Goal: Complete application form

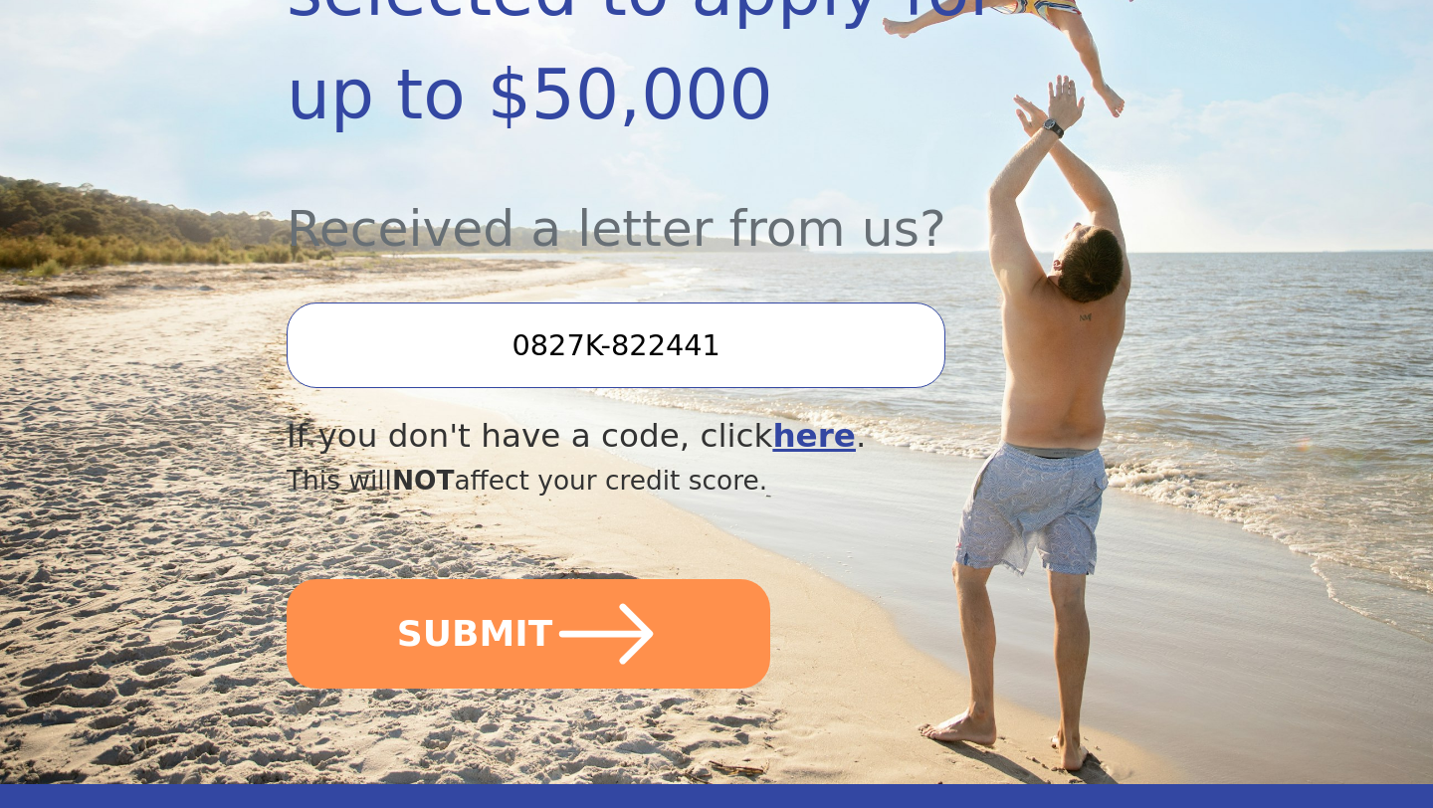
scroll to position [591, 0]
click at [546, 328] on input "0827K-822441" at bounding box center [616, 347] width 659 height 86
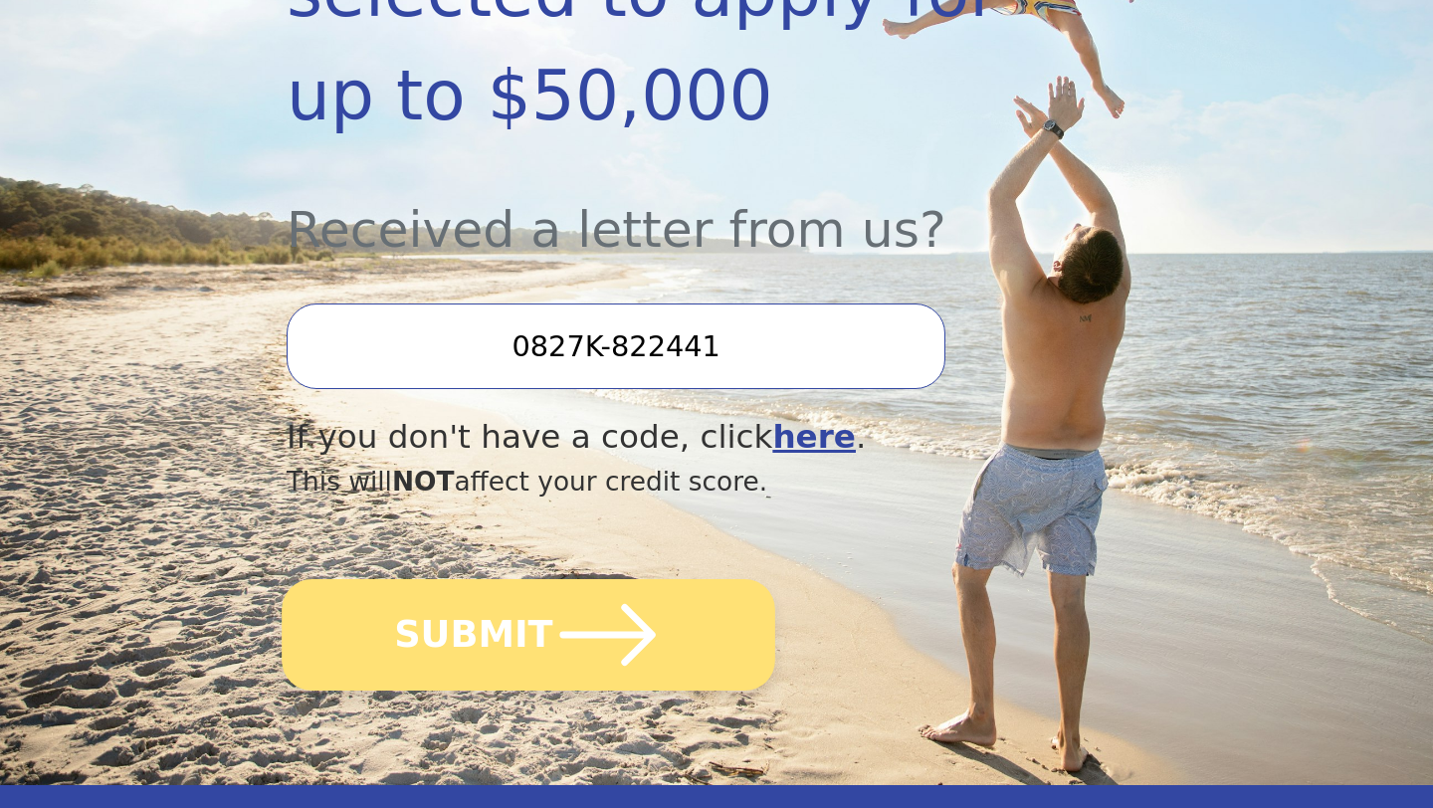
click at [519, 646] on button "SUBMIT" at bounding box center [529, 634] width 494 height 111
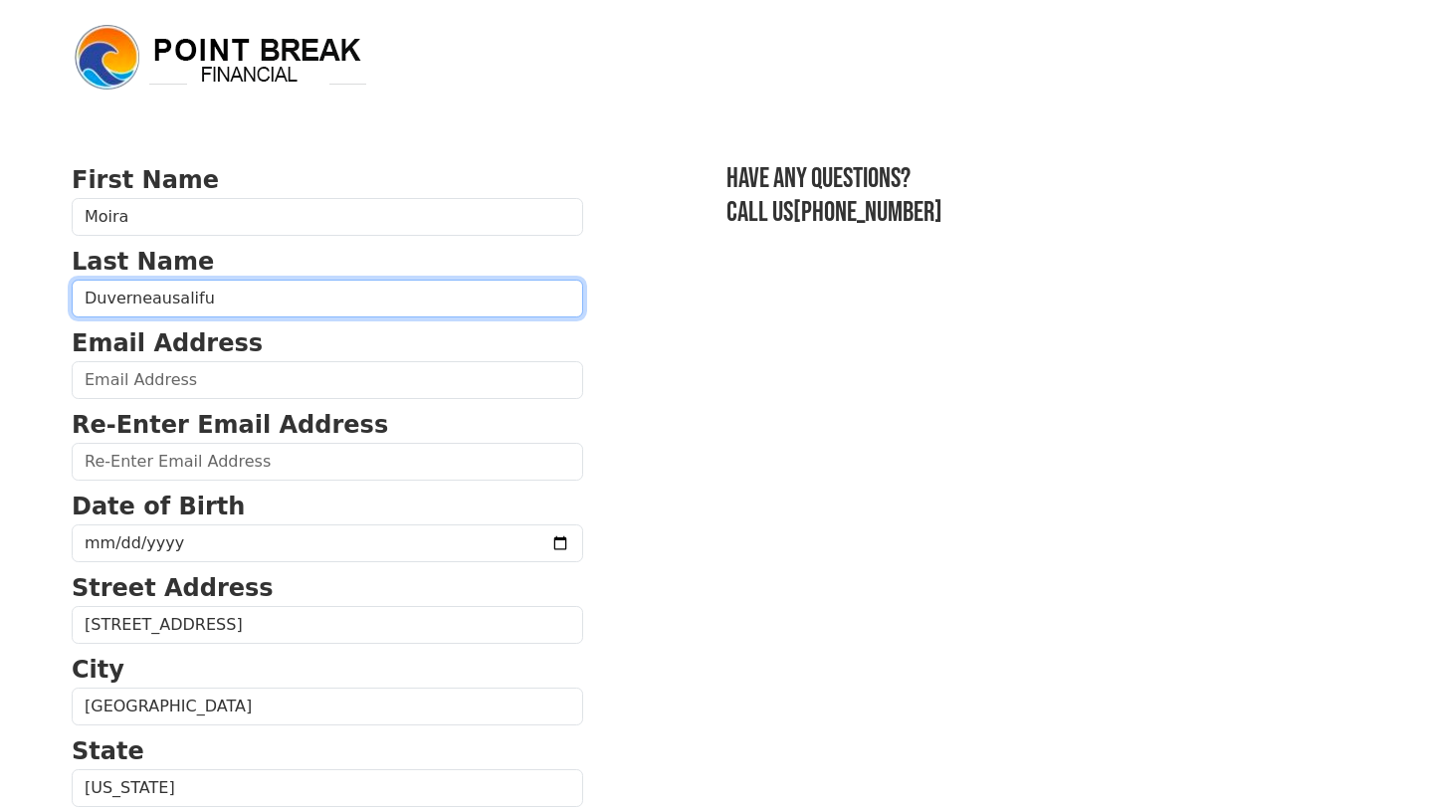
click at [159, 307] on input "Duverneausalifu" at bounding box center [328, 299] width 512 height 38
click at [179, 302] on input "Duverneau-salifu" at bounding box center [328, 299] width 512 height 38
type input "Duverneau-Salifu"
type input "Moira276@gmail.com"
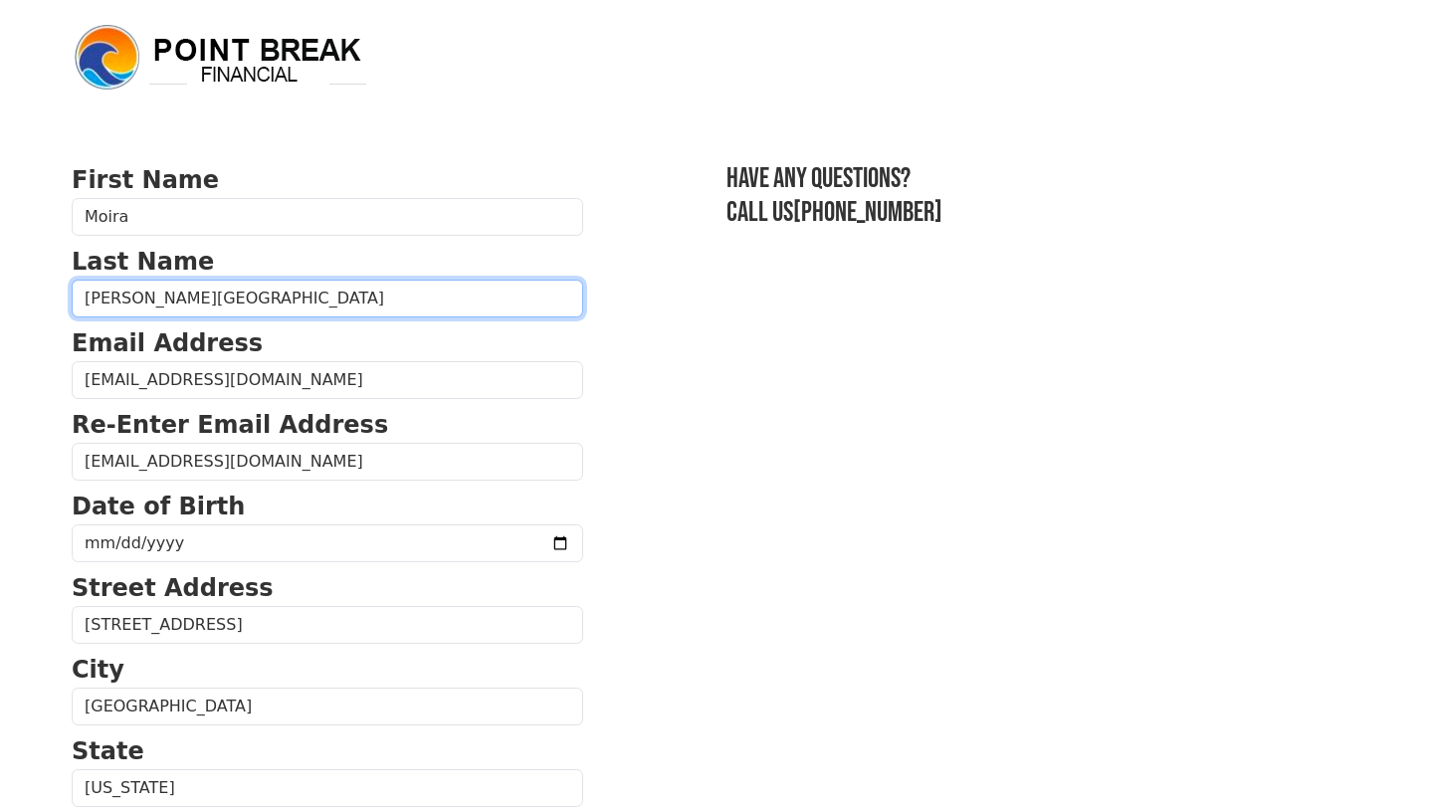
type input "(952) 451-2356"
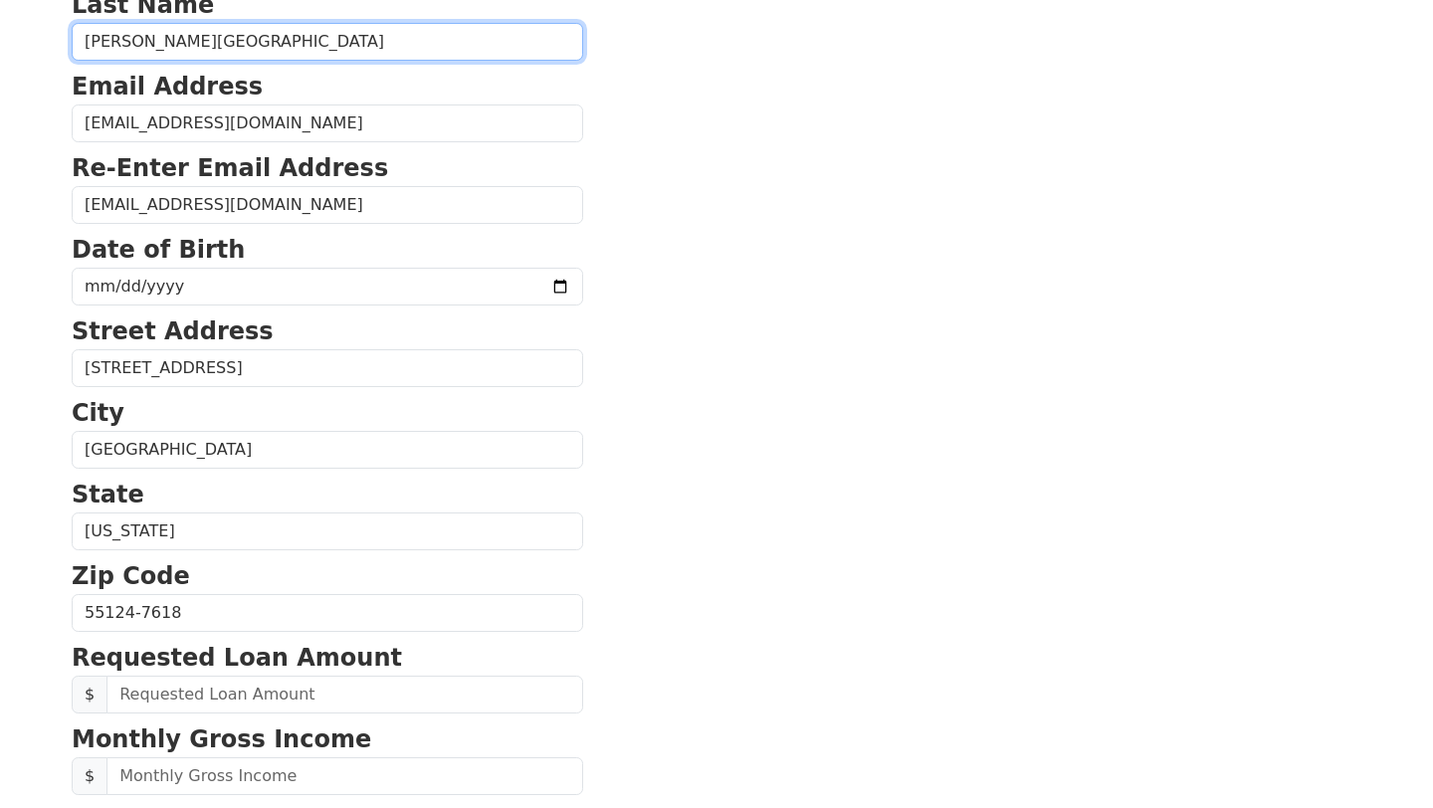
scroll to position [252, 0]
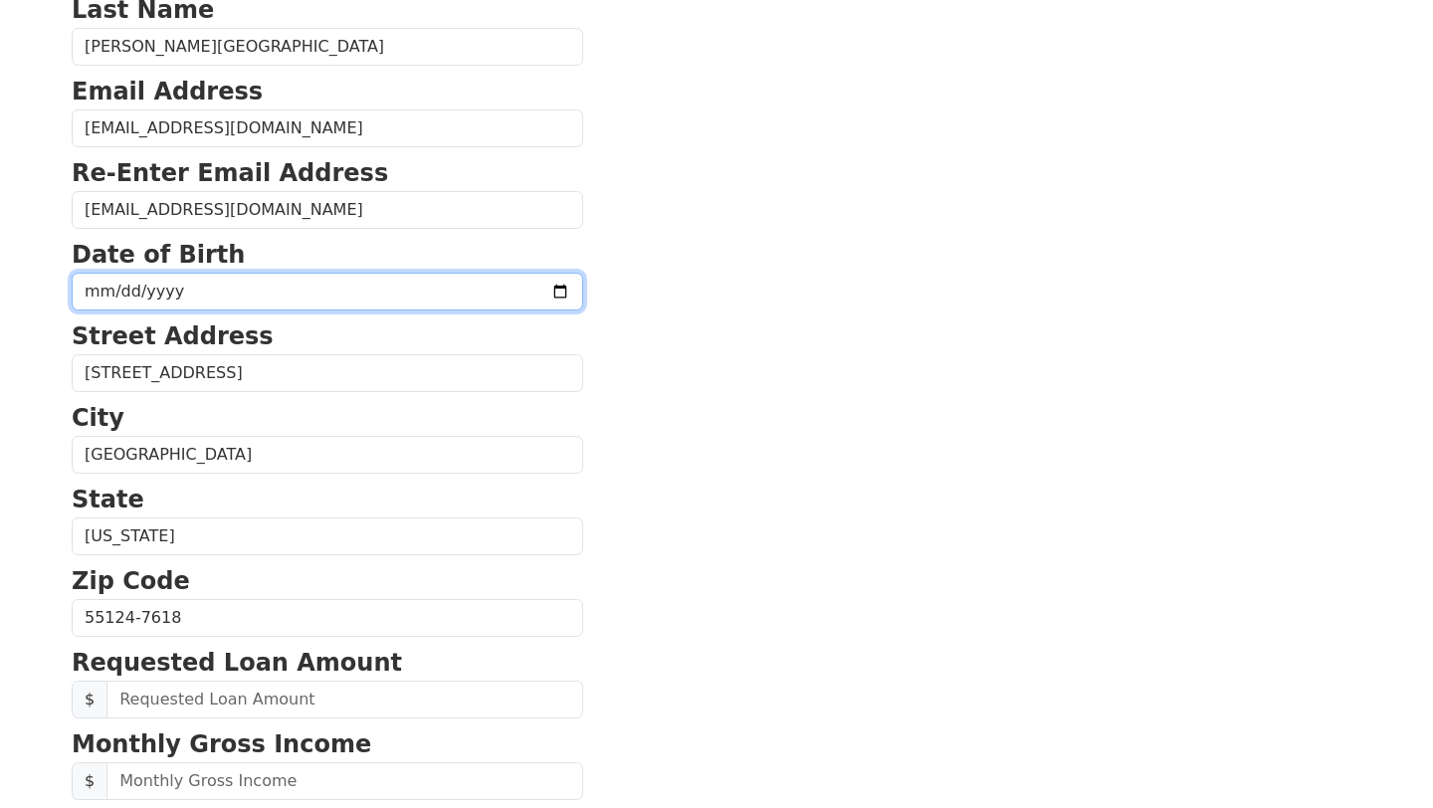
click at [100, 302] on input "date" at bounding box center [328, 292] width 512 height 38
click at [97, 290] on input "date" at bounding box center [328, 292] width 512 height 38
type input "1982-06-27"
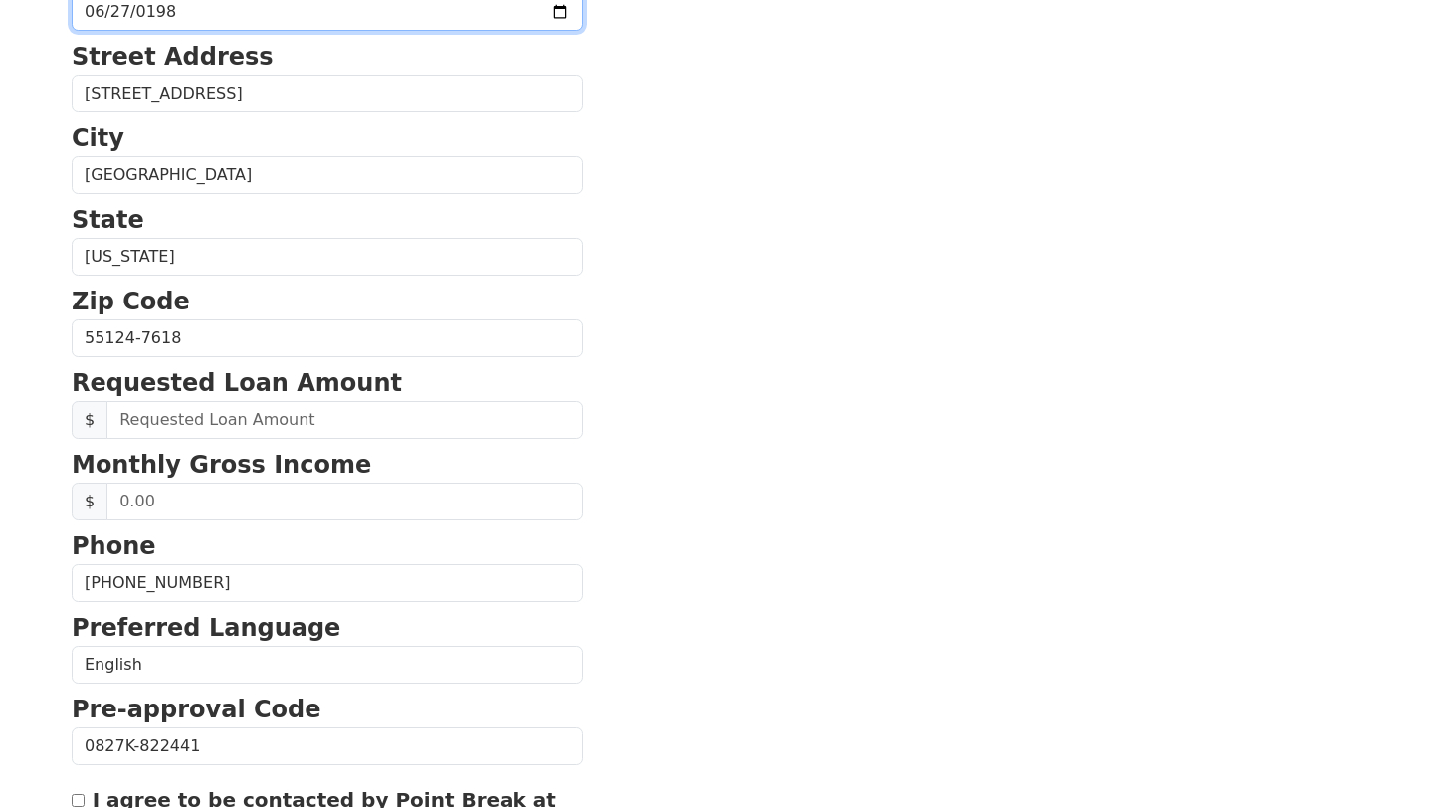
scroll to position [538, 0]
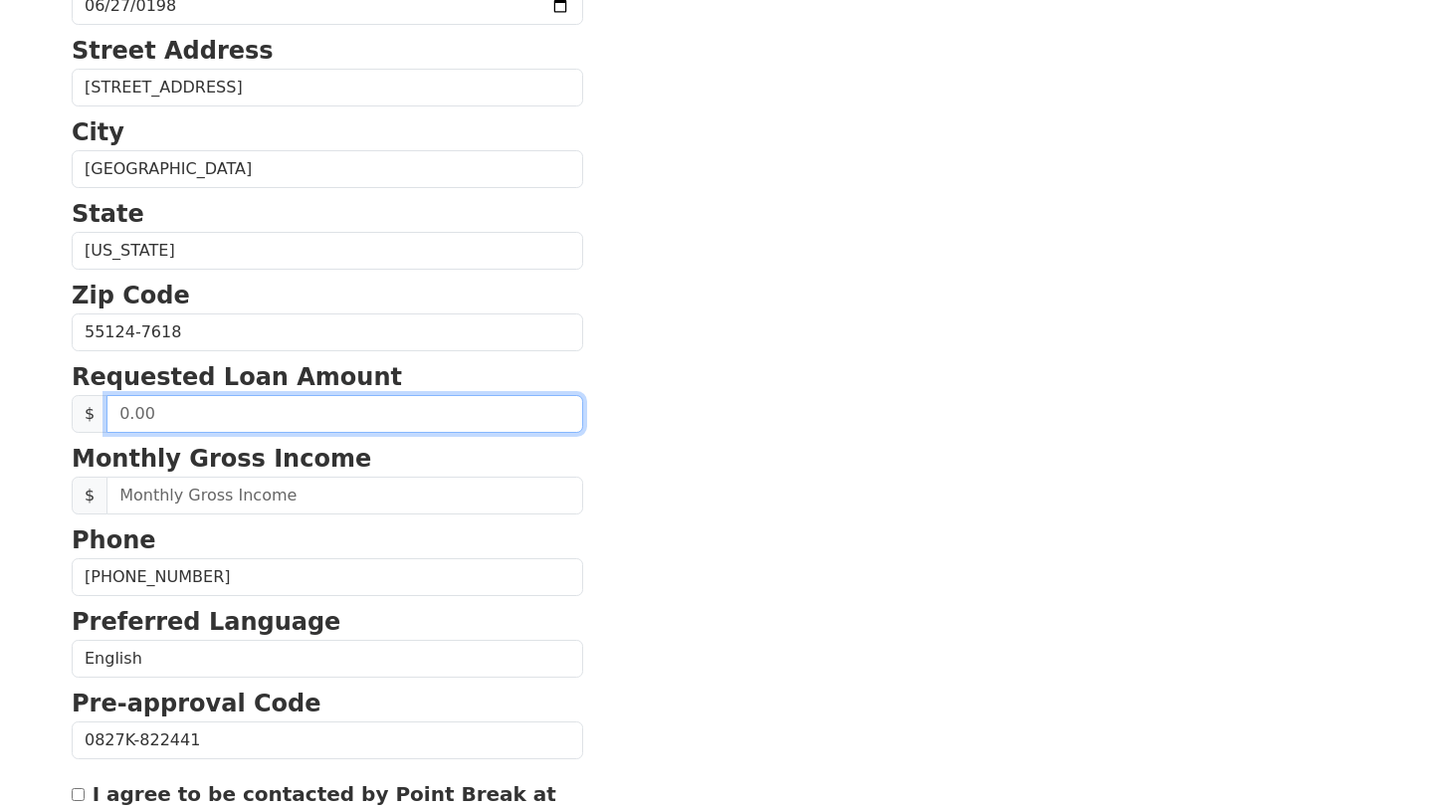
click at [158, 425] on input "text" at bounding box center [345, 414] width 477 height 38
type input "50,000.00"
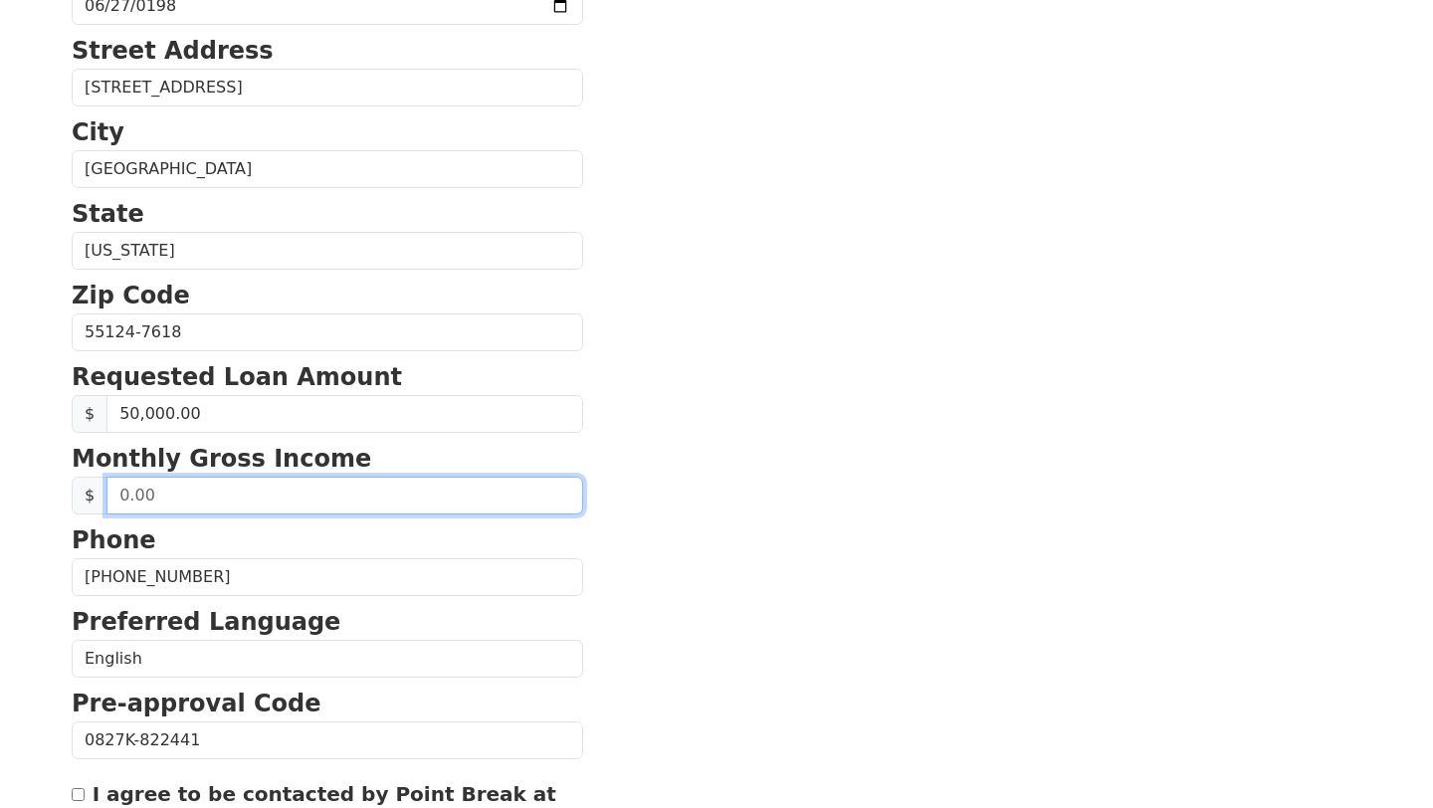
click at [158, 487] on input "text" at bounding box center [345, 496] width 477 height 38
type input "8,000.00"
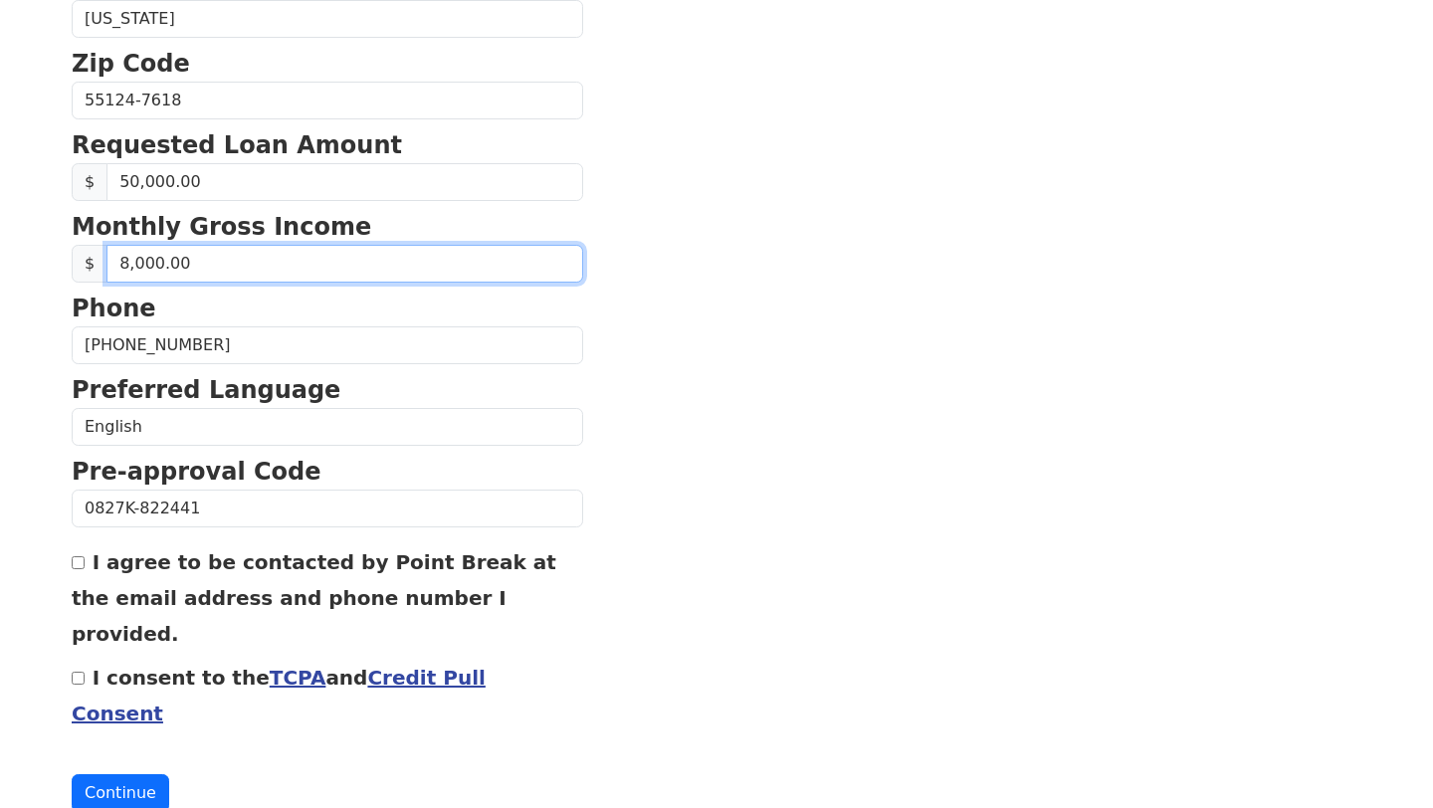
scroll to position [775, 0]
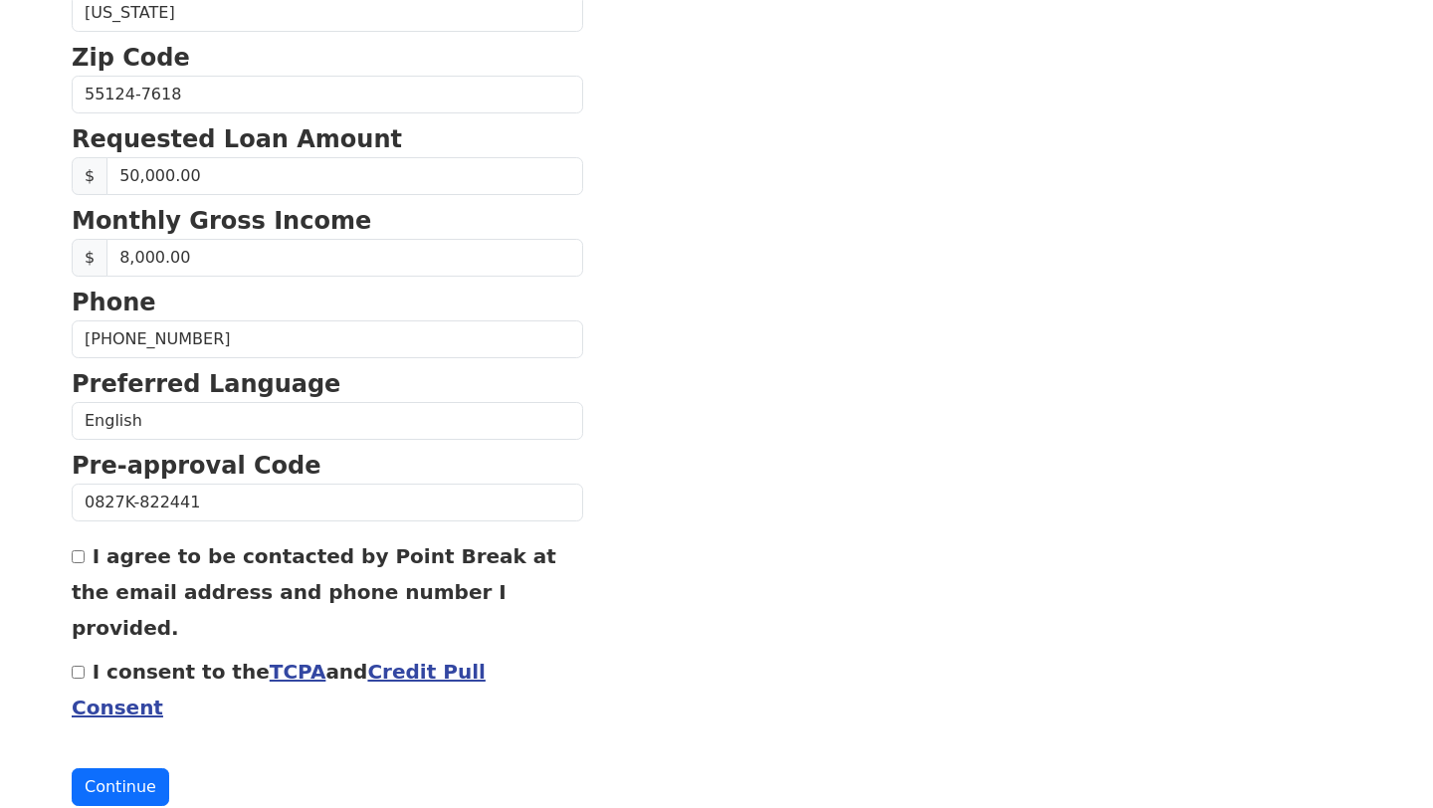
click at [82, 556] on input "I agree to be contacted by Point Break at the email address and phone number I …" at bounding box center [78, 556] width 13 height 13
checkbox input "true"
click at [78, 666] on input "I consent to the TCPA and Credit Pull Consent" at bounding box center [78, 672] width 13 height 13
checkbox input "true"
click at [102, 769] on button "Continue" at bounding box center [121, 788] width 98 height 38
